Goal: Information Seeking & Learning: Learn about a topic

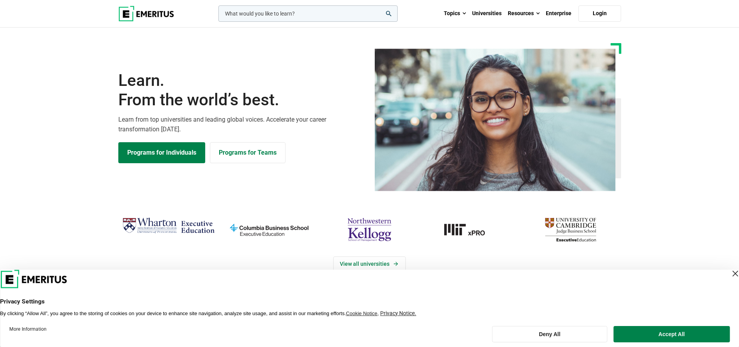
click at [260, 15] on input "woocommerce-product-search-field-0" at bounding box center [307, 13] width 179 height 16
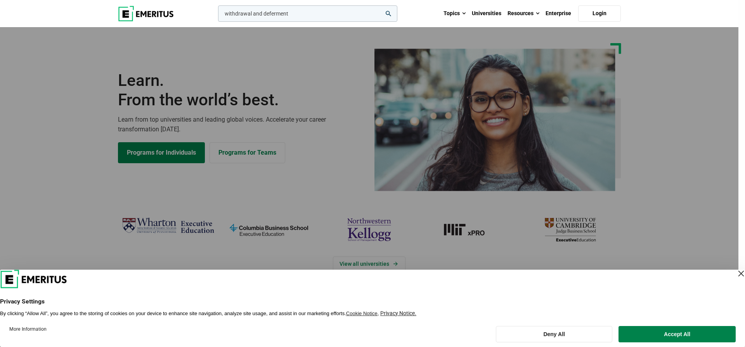
type input "withdrawal and deferment"
click at [217, 16] on button "search" at bounding box center [217, 16] width 0 height 0
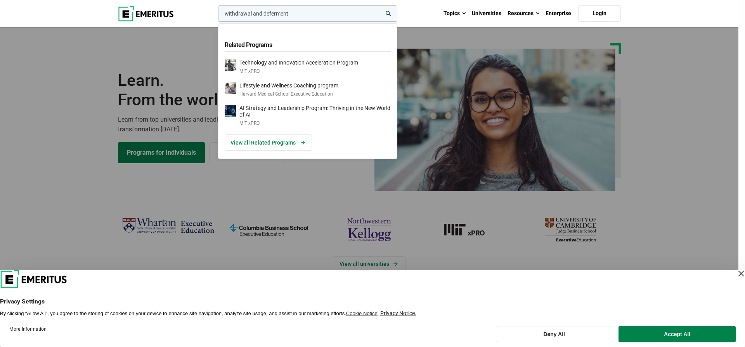
click at [217, 22] on div "withdrawal and deferment Related Programs Technology and Innovation Acceleratio…" at bounding box center [307, 13] width 181 height 16
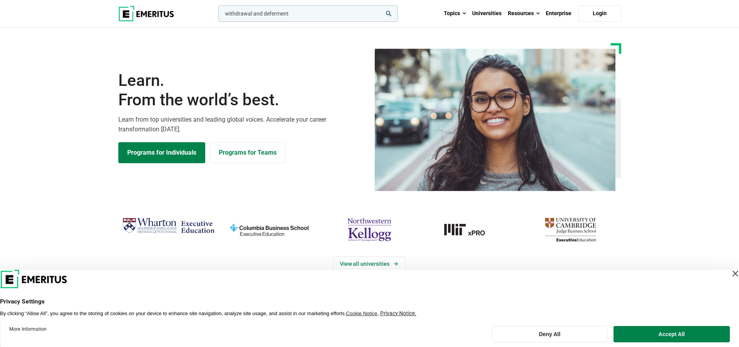
scroll to position [310, 0]
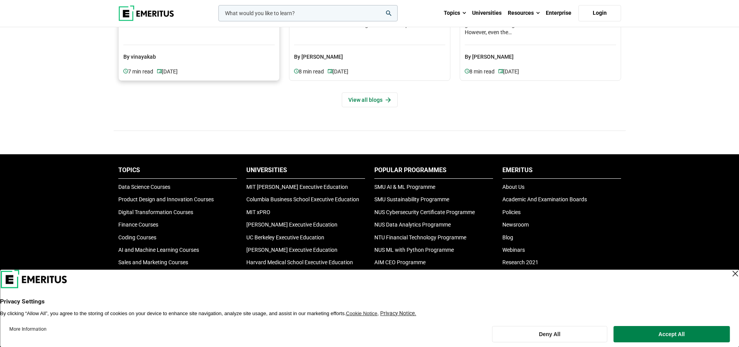
scroll to position [2469, 0]
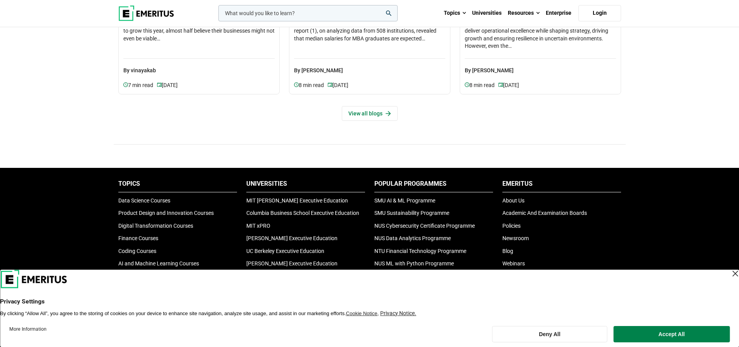
click at [730, 277] on div "Close Layer" at bounding box center [735, 273] width 11 height 11
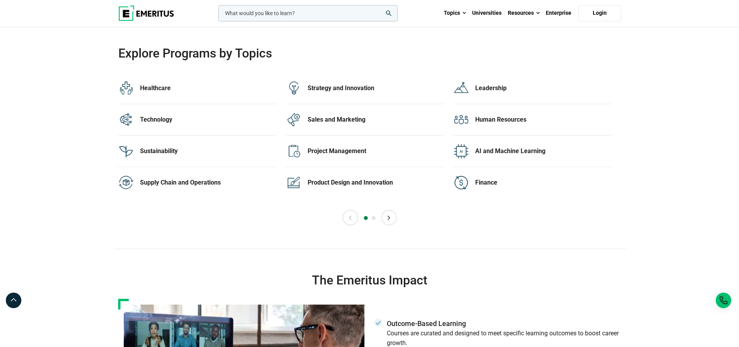
scroll to position [1538, 0]
